Goal: Task Accomplishment & Management: Complete application form

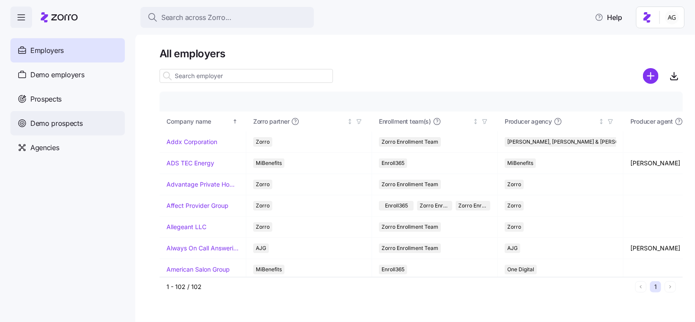
click at [55, 127] on span "Demo prospects" at bounding box center [56, 123] width 52 height 11
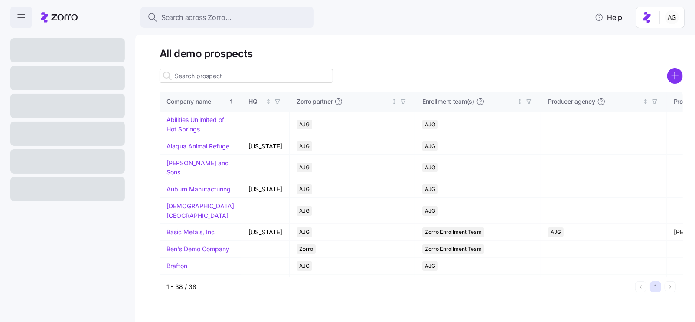
click at [216, 77] on input at bounding box center [247, 76] width 174 height 14
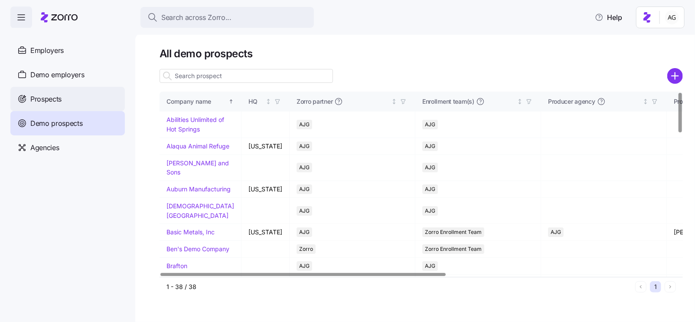
click at [50, 94] on span "Prospects" at bounding box center [45, 99] width 31 height 11
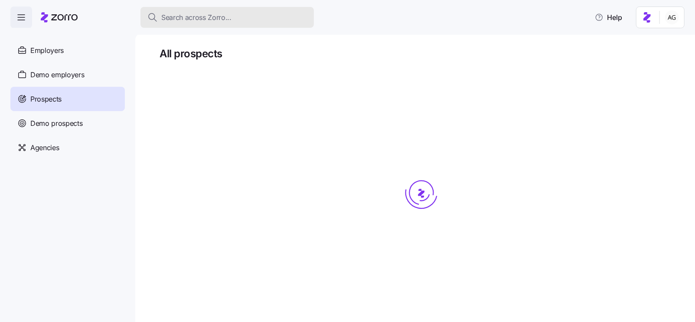
click at [247, 14] on div "Search across Zorro..." at bounding box center [228, 17] width 160 height 11
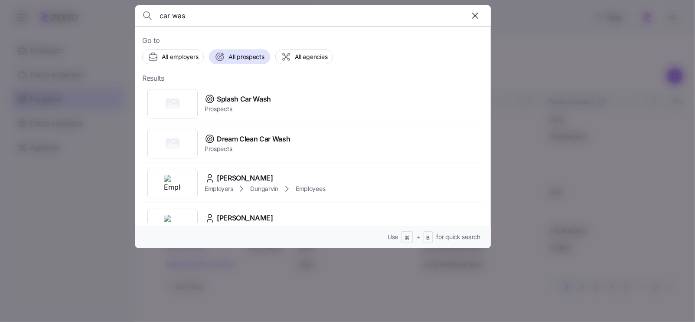
type input "car was"
click at [109, 26] on div at bounding box center [347, 161] width 695 height 322
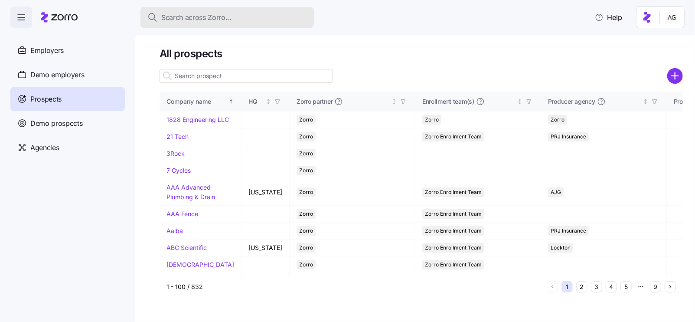
click at [176, 12] on span "Search across Zorro..." at bounding box center [196, 17] width 70 height 11
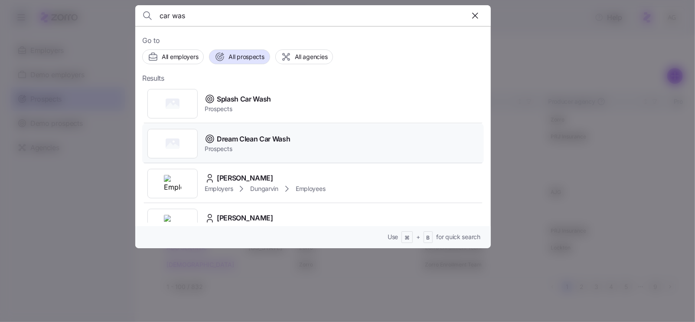
click at [267, 144] on span "Prospects" at bounding box center [248, 148] width 86 height 9
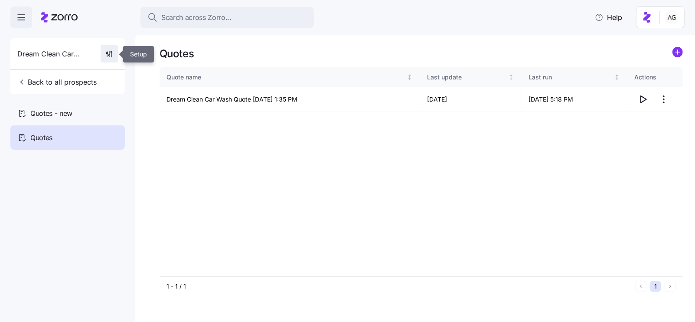
click at [107, 56] on icon "button" at bounding box center [109, 53] width 9 height 9
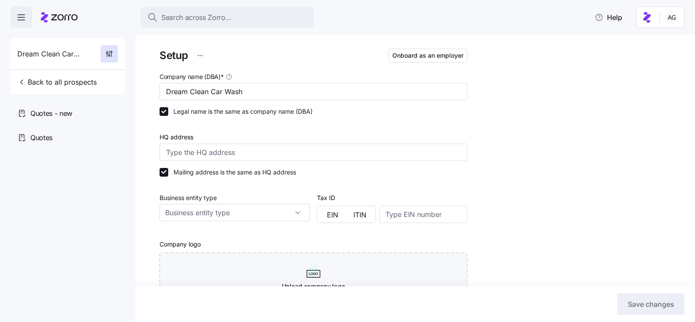
type input "AJG"
click at [429, 57] on span "Onboard as an employer" at bounding box center [428, 55] width 71 height 9
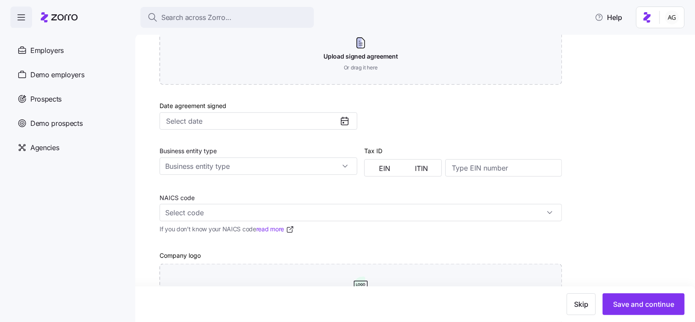
scroll to position [322, 0]
click at [201, 159] on input "Business entity type" at bounding box center [259, 165] width 198 height 17
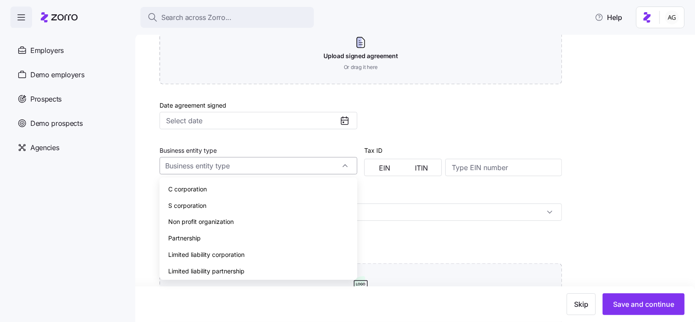
click at [201, 159] on input "Business entity type" at bounding box center [259, 165] width 198 height 17
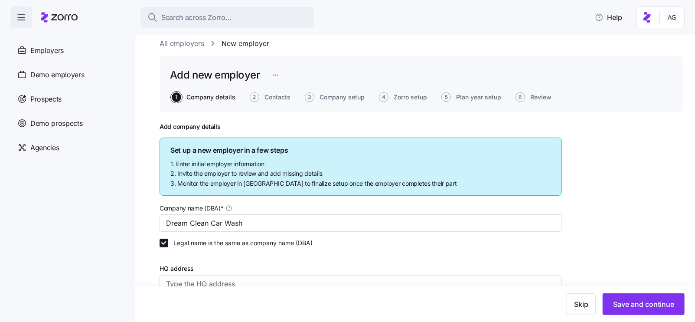
scroll to position [0, 0]
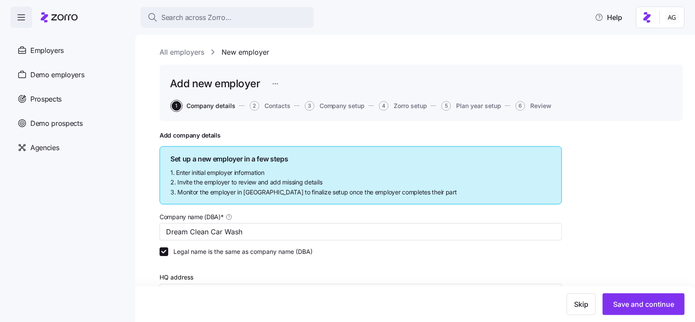
click at [282, 110] on button "2 Contacts" at bounding box center [270, 106] width 41 height 10
click at [280, 106] on span "Contacts" at bounding box center [278, 106] width 26 height 6
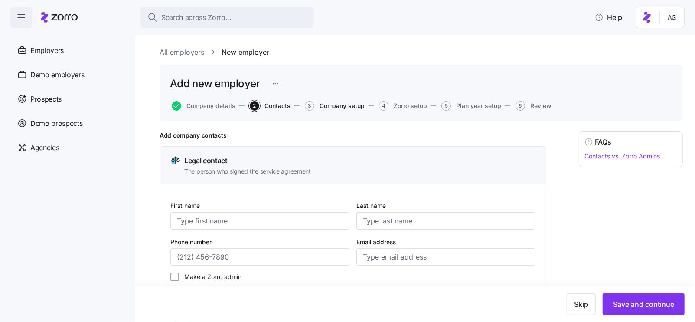
click at [343, 107] on span "Company setup" at bounding box center [343, 106] width 46 height 6
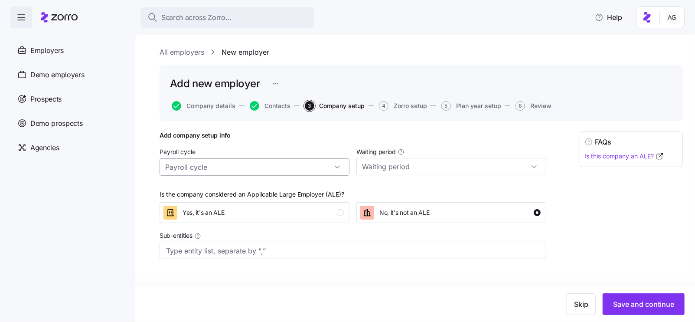
click at [281, 166] on input "Payroll cycle" at bounding box center [255, 166] width 190 height 17
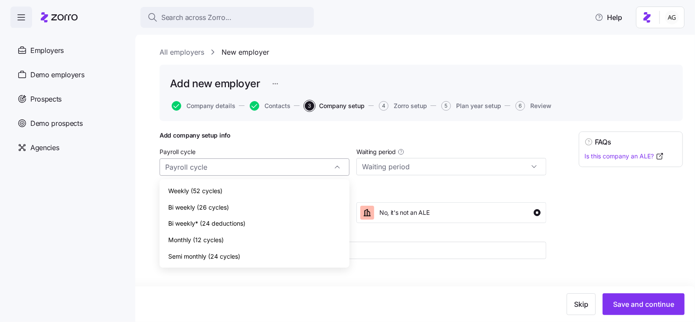
click at [281, 166] on input "Payroll cycle" at bounding box center [255, 166] width 190 height 17
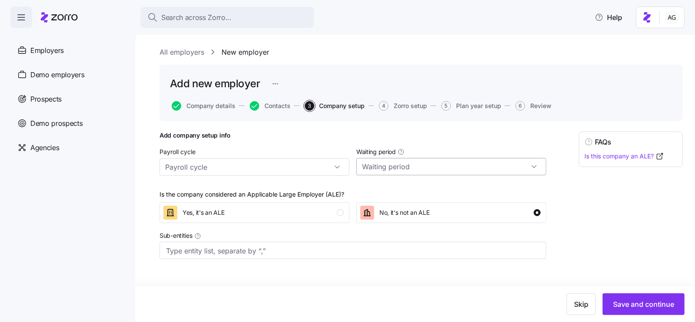
click at [394, 168] on input "Waiting period" at bounding box center [452, 166] width 190 height 17
click at [382, 248] on input "Sub-entities" at bounding box center [344, 250] width 357 height 11
click at [280, 108] on span "Contacts" at bounding box center [278, 106] width 26 height 6
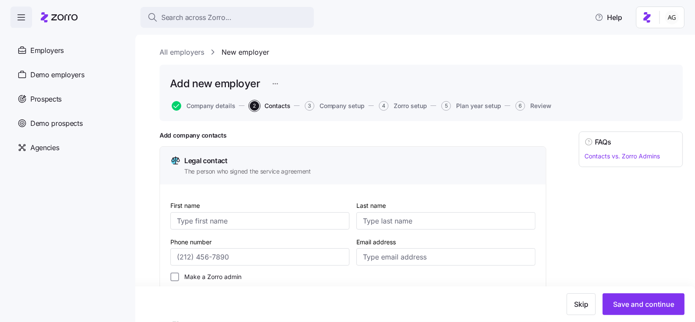
click at [473, 110] on button "5 Plan year setup" at bounding box center [472, 106] width 60 height 10
click at [472, 106] on span "Plan year setup" at bounding box center [478, 106] width 45 height 6
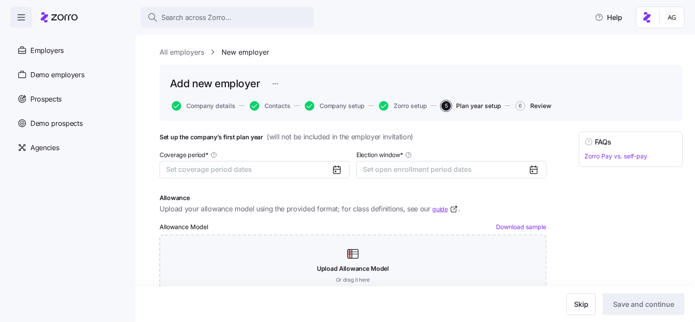
click at [543, 106] on span "Review" at bounding box center [541, 106] width 21 height 6
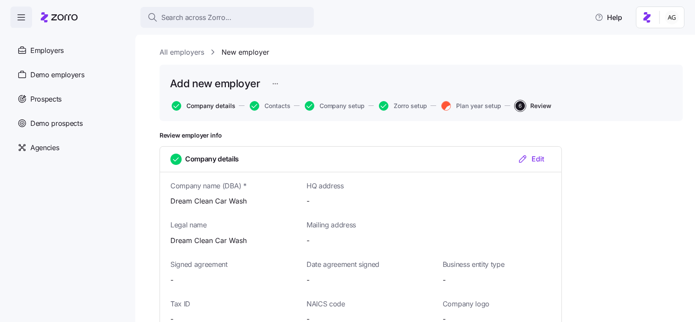
click at [219, 103] on span "Company details" at bounding box center [211, 106] width 49 height 6
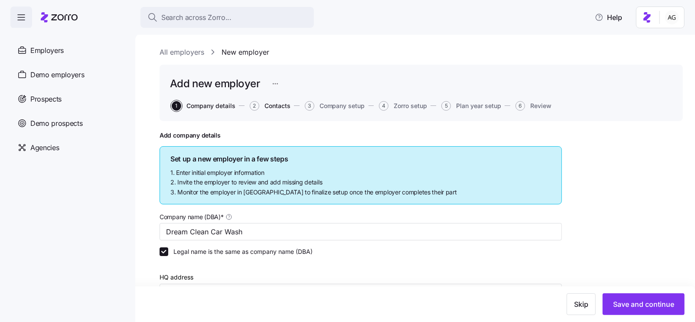
click at [278, 104] on span "Contacts" at bounding box center [278, 106] width 26 height 6
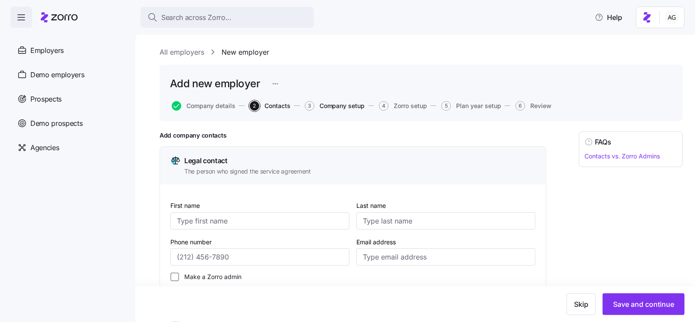
click at [334, 103] on span "Company setup" at bounding box center [343, 106] width 46 height 6
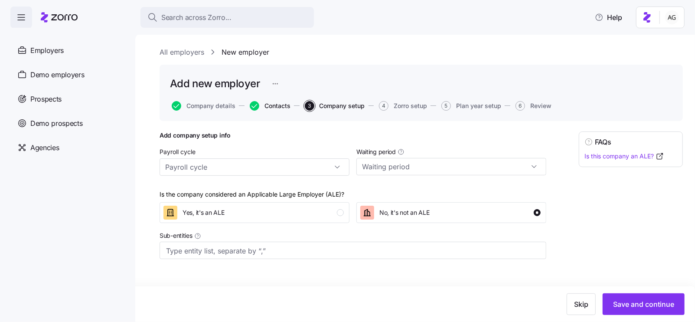
click at [277, 105] on span "Contacts" at bounding box center [278, 106] width 26 height 6
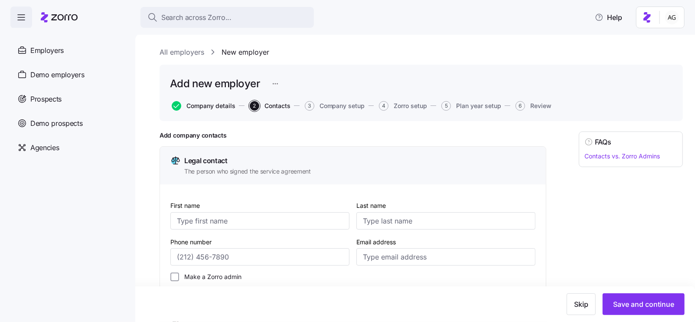
click at [216, 103] on span "Company details" at bounding box center [211, 106] width 49 height 6
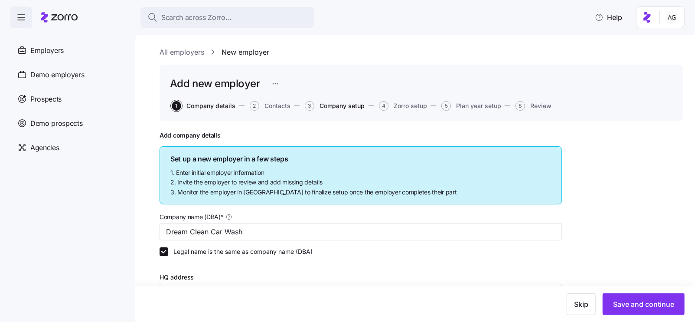
click at [341, 107] on span "Company setup" at bounding box center [343, 106] width 46 height 6
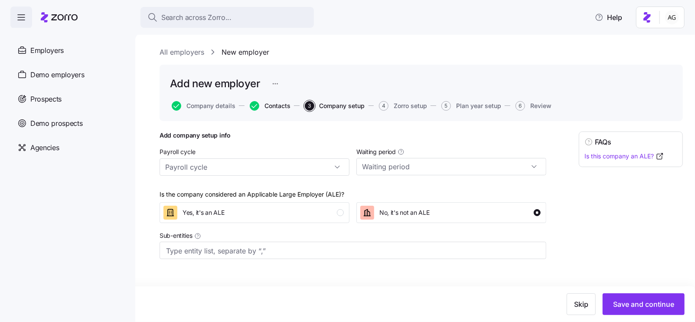
click at [270, 103] on span "Contacts" at bounding box center [278, 106] width 26 height 6
